Goal: Information Seeking & Learning: Check status

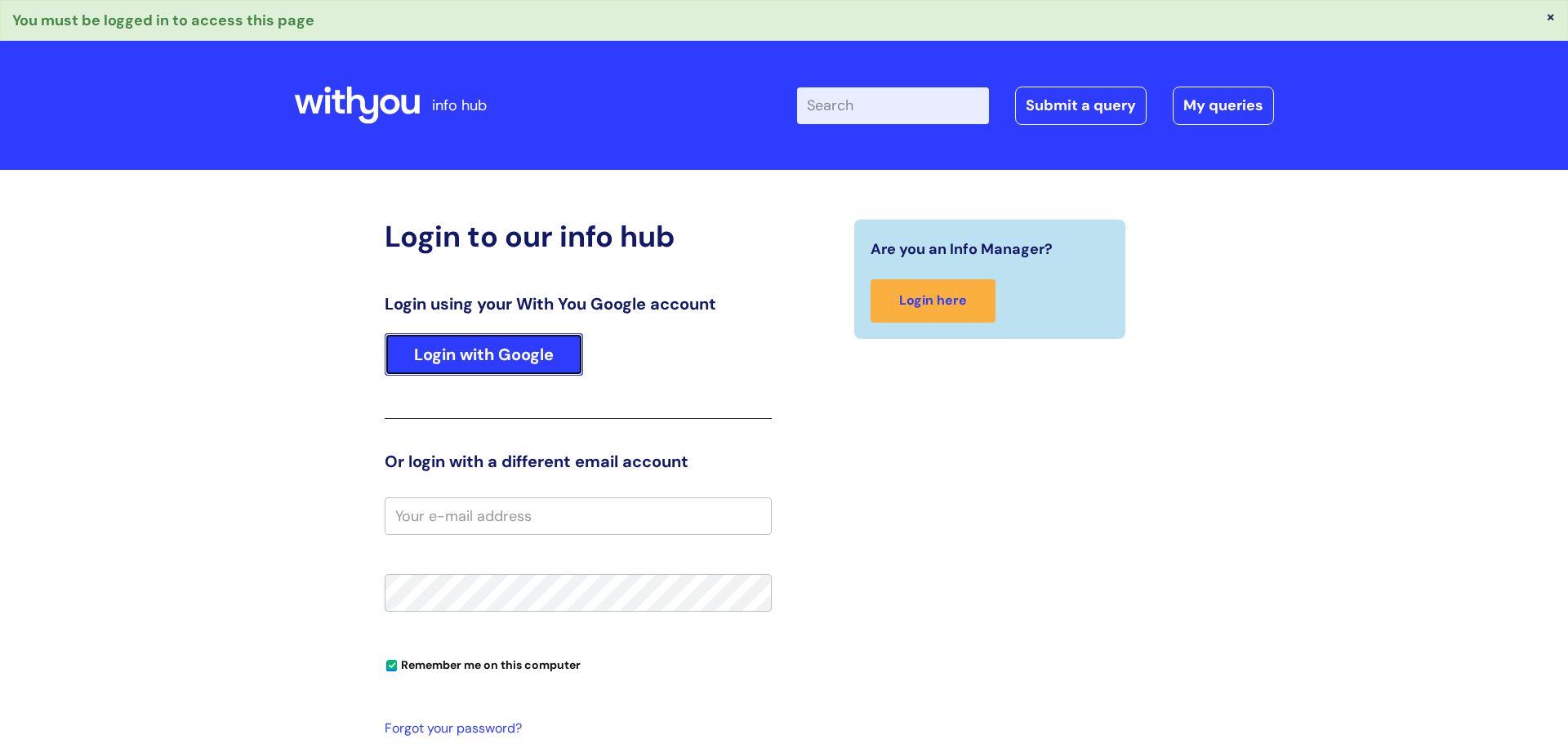
click at [514, 349] on link "Login with Google" at bounding box center [484, 354] width 198 height 42
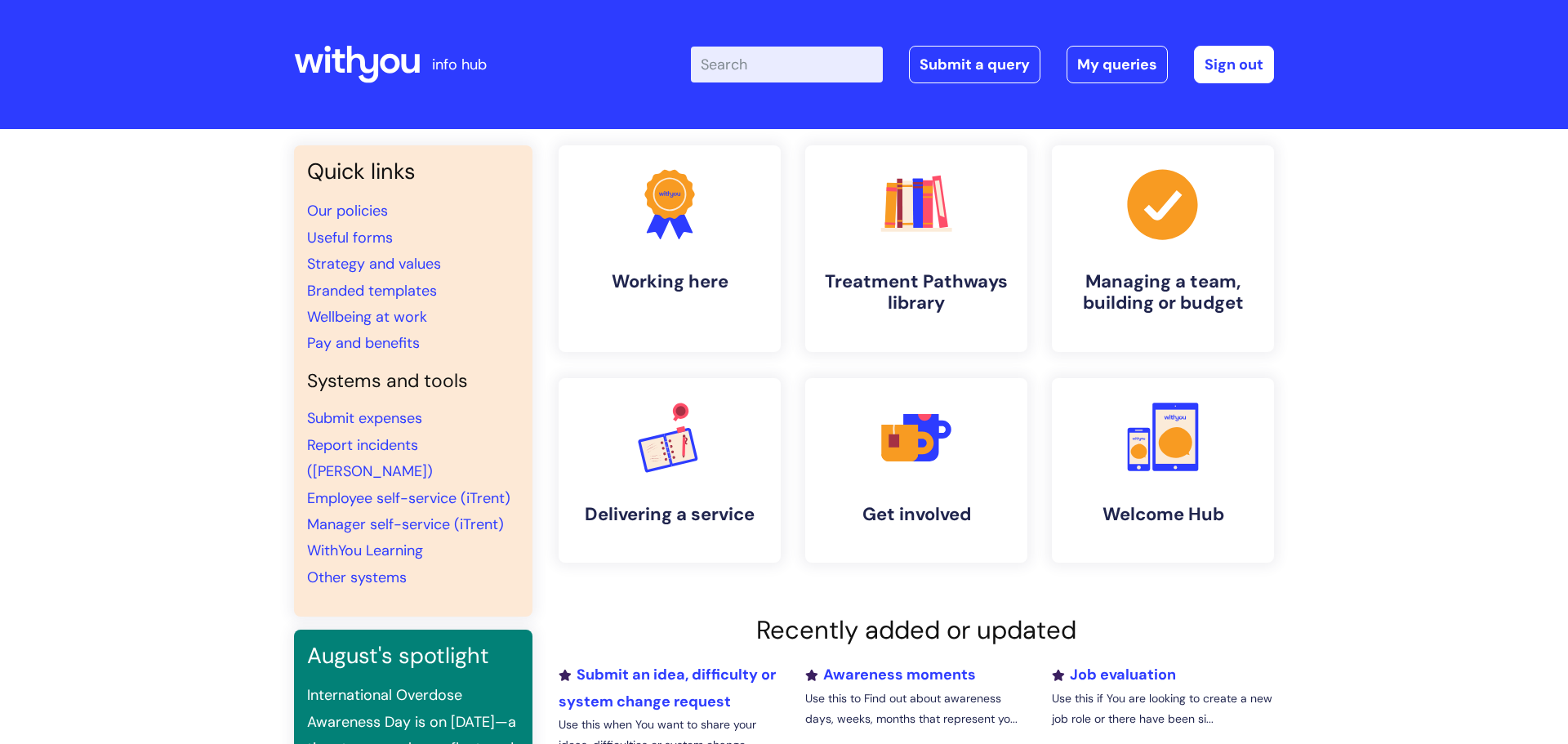
click at [617, 108] on div "Enter your search term here... Search Submit a query My queries Welcome [PERSON…" at bounding box center [905, 65] width 737 height 96
